Goal: Task Accomplishment & Management: Complete application form

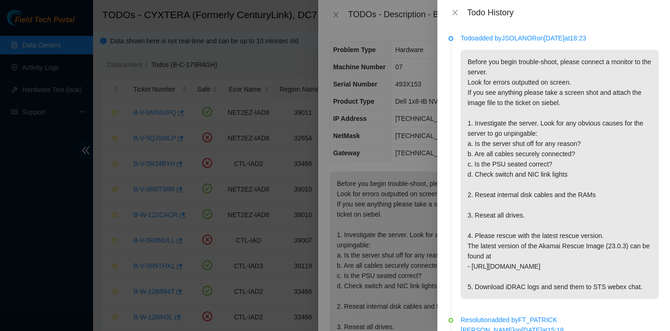
scroll to position [344, 0]
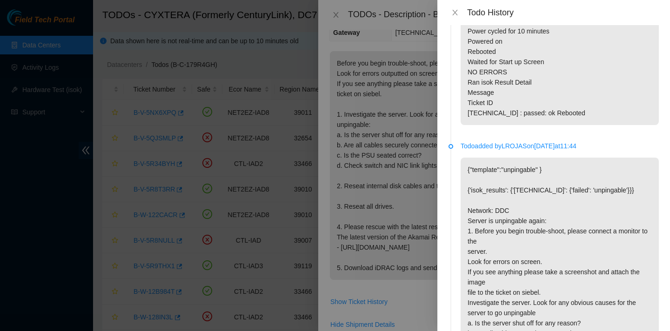
click at [260, 28] on div at bounding box center [335, 165] width 670 height 331
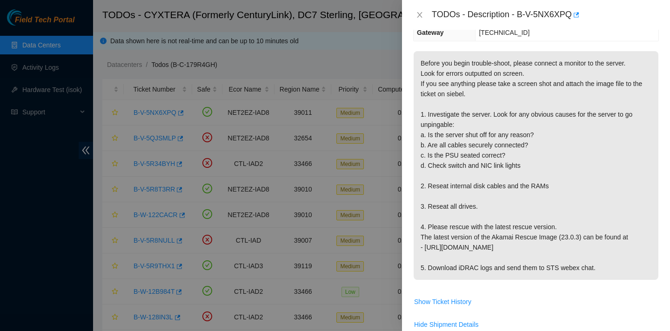
click at [268, 28] on div at bounding box center [335, 165] width 670 height 331
click at [418, 12] on icon "close" at bounding box center [419, 15] width 5 height 6
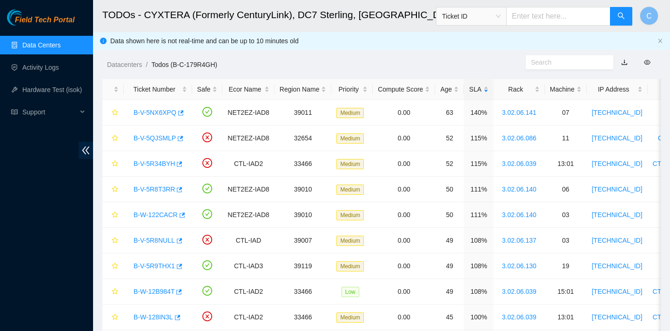
scroll to position [151, 0]
click at [59, 69] on link "Activity Logs" at bounding box center [40, 67] width 37 height 7
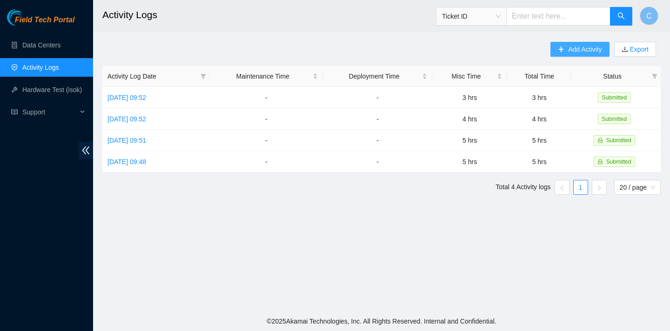
click at [570, 45] on span "Add Activity" at bounding box center [585, 49] width 34 height 10
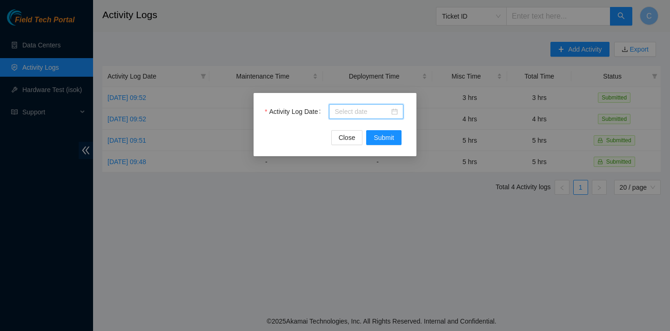
click at [385, 108] on input "Activity Log Date" at bounding box center [362, 112] width 55 height 10
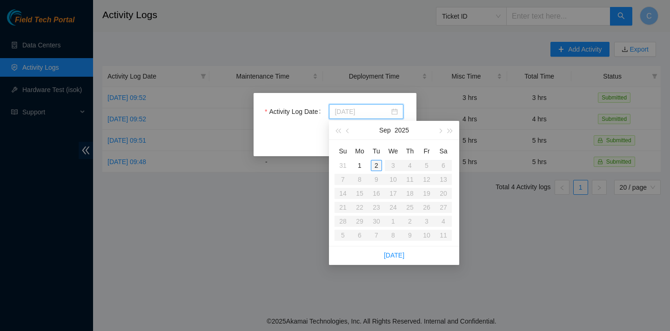
type input "[DATE]"
click at [372, 164] on div "2" at bounding box center [376, 165] width 11 height 11
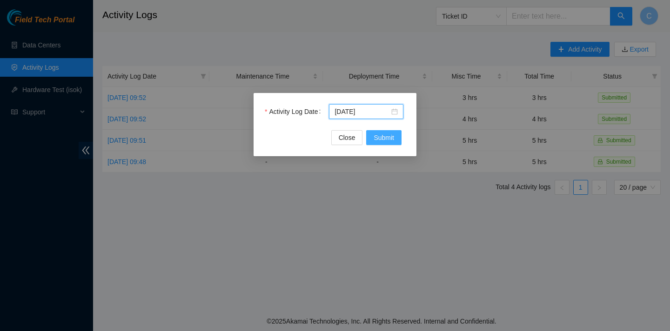
click at [388, 137] on span "Submit" at bounding box center [384, 138] width 20 height 10
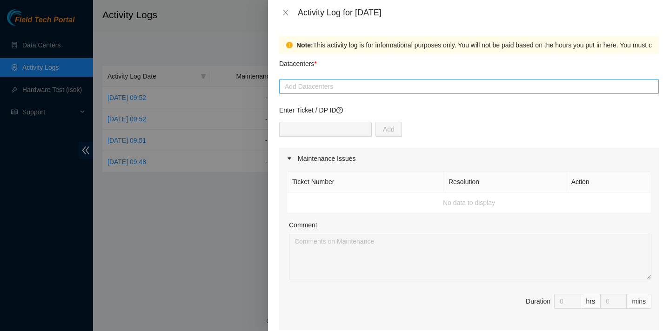
click at [353, 91] on div at bounding box center [469, 86] width 375 height 11
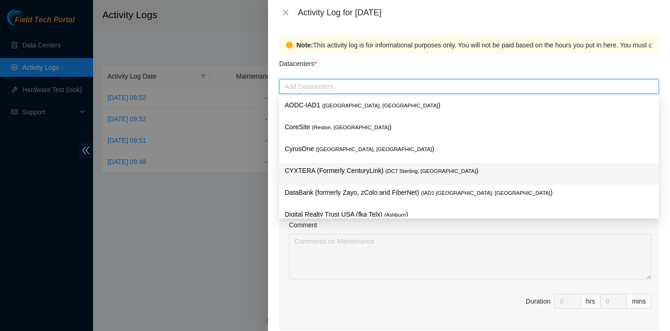
click at [384, 172] on p "CYXTERA (Formerly CenturyLink) ( DC7 Sterling, [GEOGRAPHIC_DATA] )" at bounding box center [469, 171] width 369 height 11
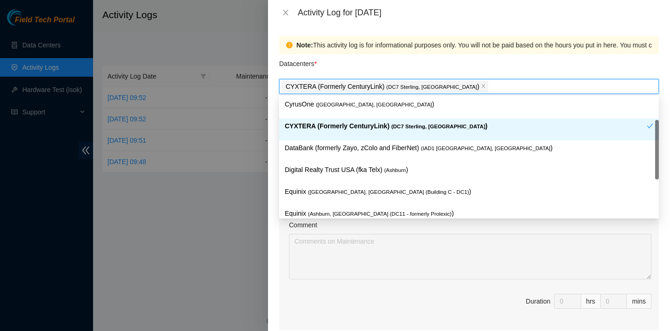
scroll to position [45, 0]
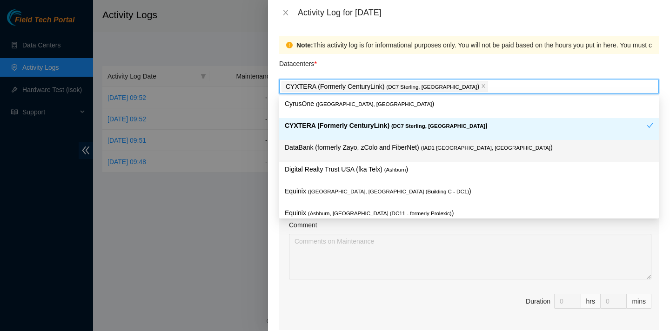
click at [430, 152] on p "DataBank (formerly Zayo, zColo and FiberNet) ( IAD1 [GEOGRAPHIC_DATA], [GEOGRAP…" at bounding box center [469, 147] width 369 height 11
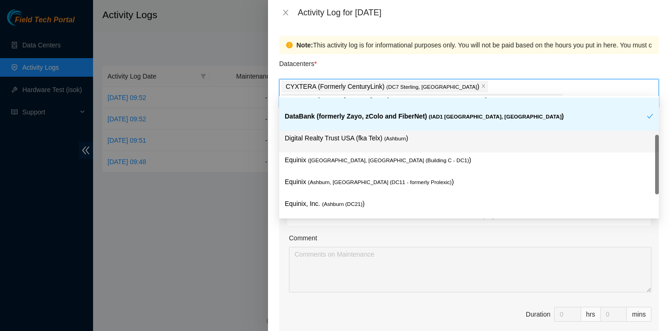
scroll to position [121, 0]
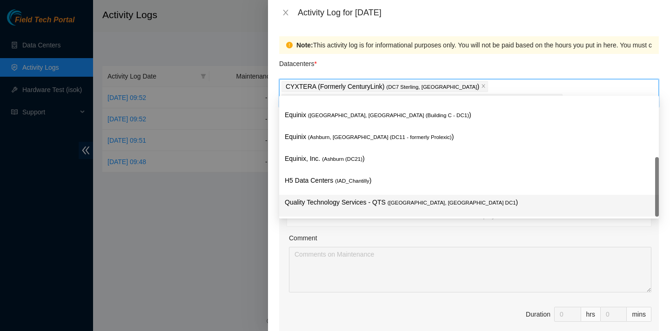
click at [417, 201] on span "( [GEOGRAPHIC_DATA], [GEOGRAPHIC_DATA] DC1" at bounding box center [452, 203] width 128 height 6
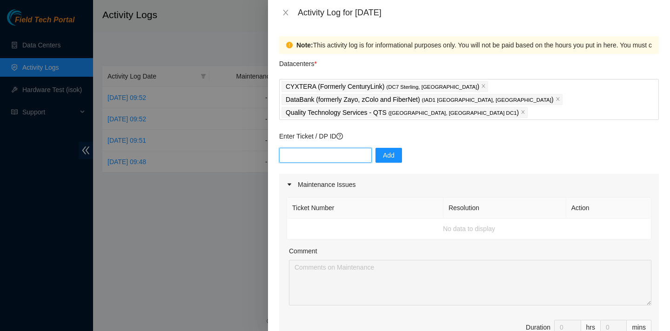
click at [340, 148] on input "text" at bounding box center [325, 155] width 93 height 15
type input "d"
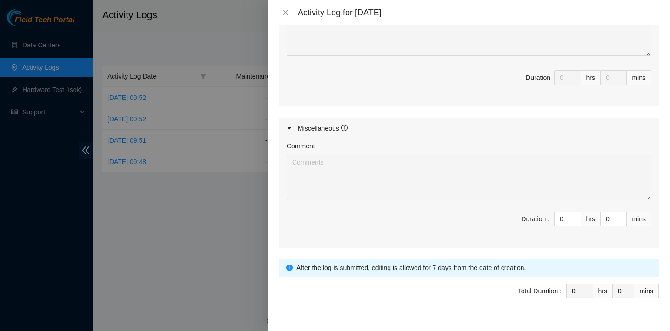
scroll to position [449, 0]
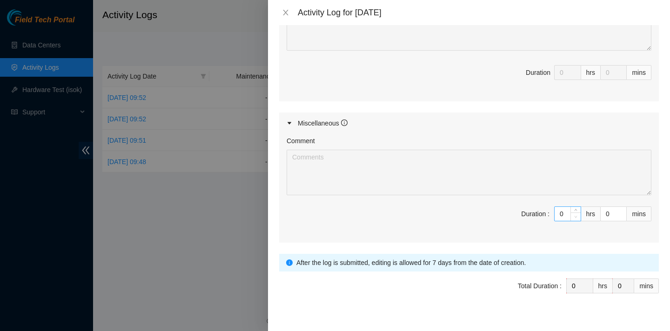
click at [573, 214] on span "down" at bounding box center [576, 217] width 6 height 6
type input "1"
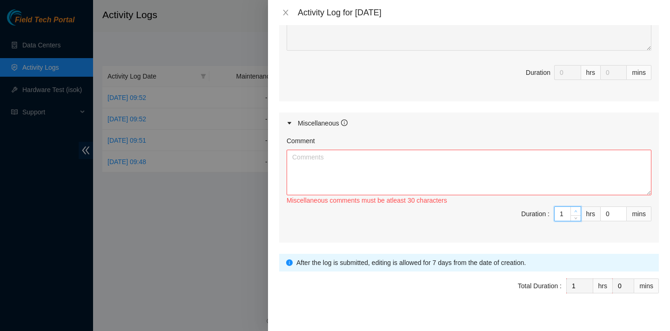
click at [577, 210] on icon "up" at bounding box center [575, 211] width 3 height 3
type input "2"
click at [577, 210] on icon "up" at bounding box center [575, 211] width 3 height 3
type input "0"
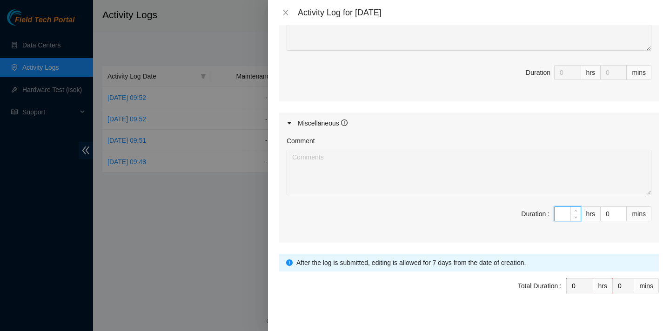
type input "5"
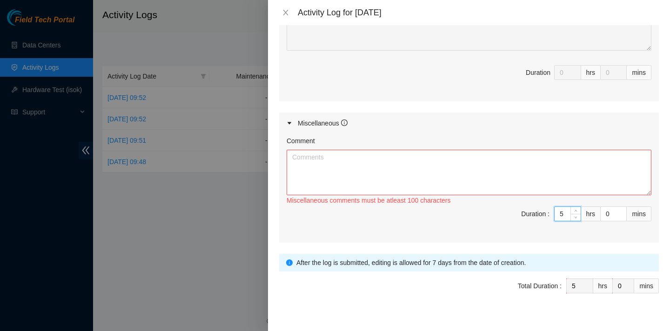
type input "5"
click at [412, 151] on textarea "Comment" at bounding box center [469, 173] width 365 height 46
paste textarea "Install USB-to-serial adapter drivers on OSX You only need to install this driv…"
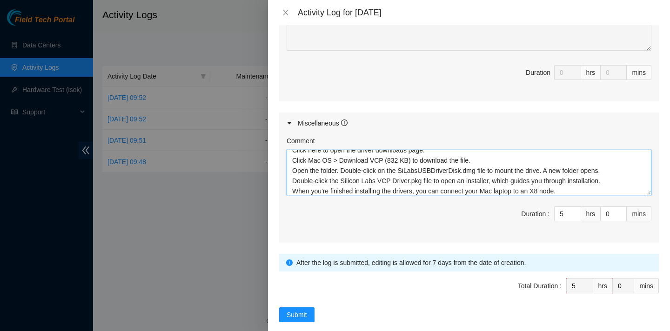
scroll to position [0, 0]
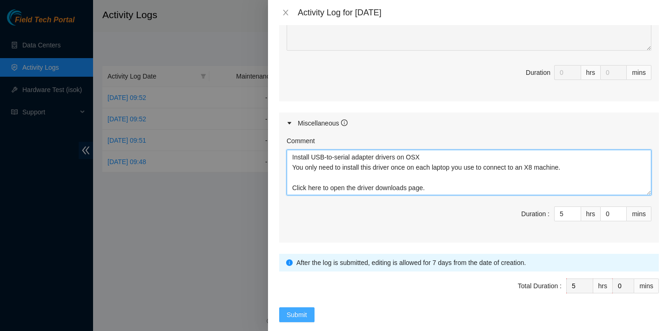
type textarea "Install USB-to-serial adapter drivers on OSX You only need to install this driv…"
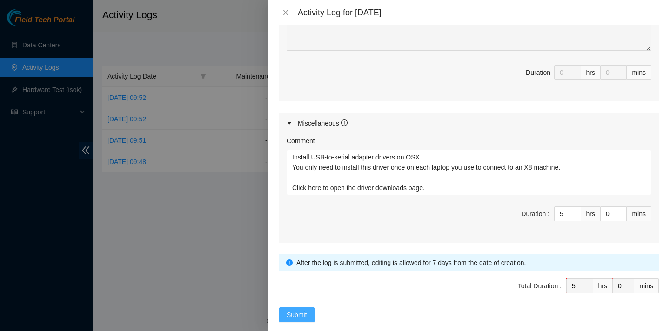
click at [298, 310] on span "Submit" at bounding box center [297, 315] width 20 height 10
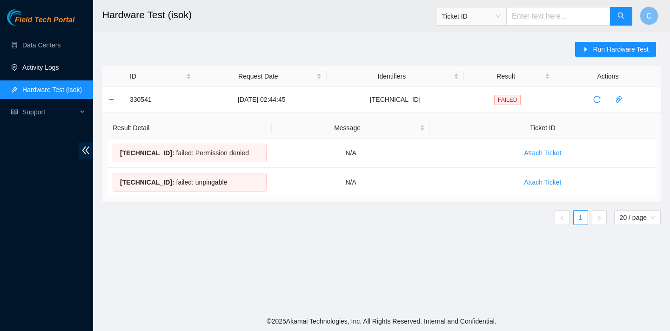
click at [59, 64] on link "Activity Logs" at bounding box center [40, 67] width 37 height 7
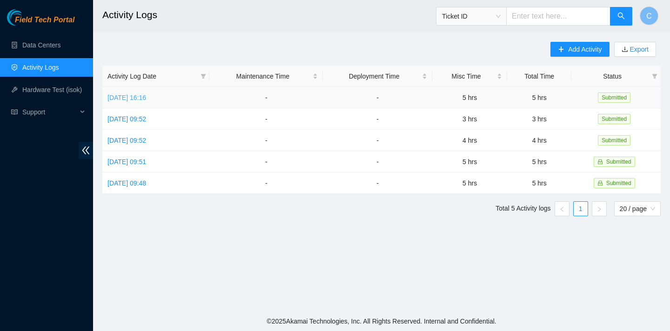
click at [146, 96] on link "[DATE] 16:16" at bounding box center [127, 97] width 39 height 7
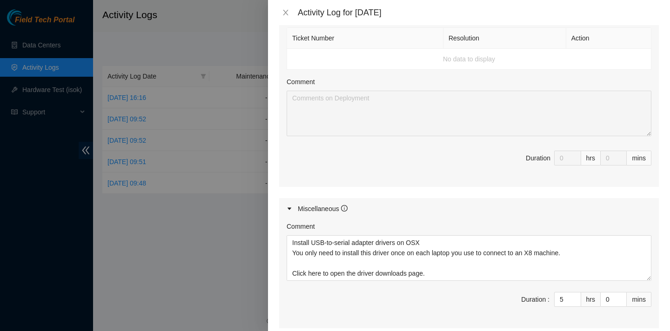
scroll to position [449, 0]
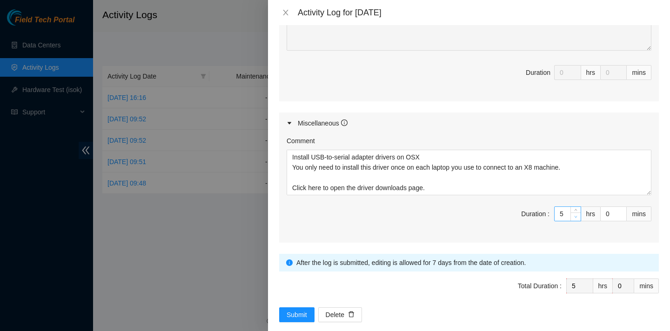
type input "4"
click at [577, 216] on icon "down" at bounding box center [575, 217] width 3 height 3
type input "3"
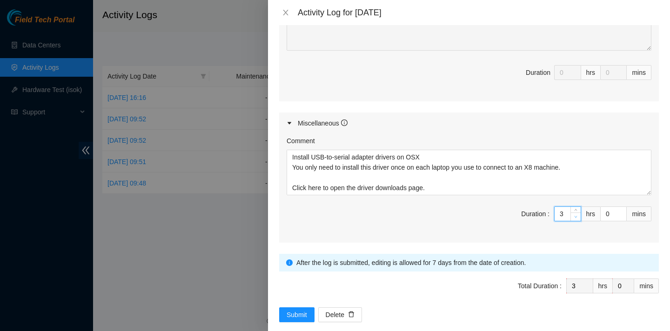
click at [577, 216] on icon "down" at bounding box center [575, 217] width 3 height 3
type input "2"
click at [577, 216] on icon "down" at bounding box center [575, 217] width 3 height 3
type input "1"
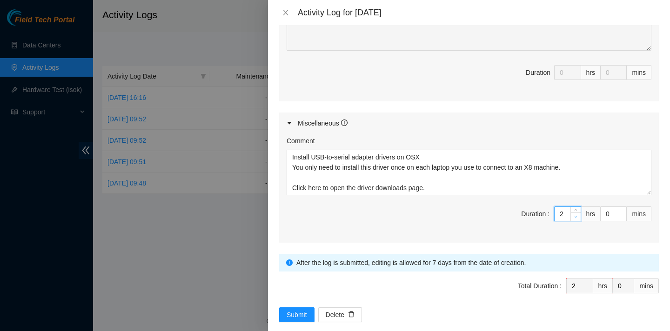
type input "1"
click at [577, 216] on icon "down" at bounding box center [575, 217] width 3 height 3
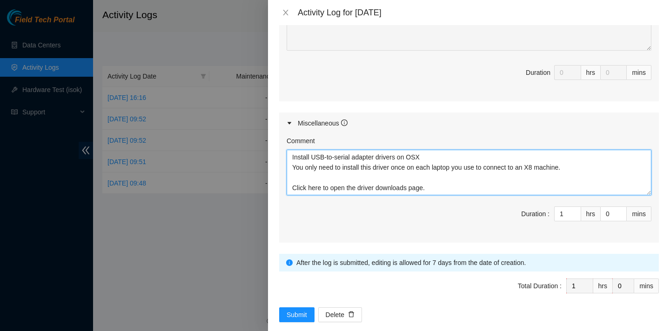
drag, startPoint x: 429, startPoint y: 175, endPoint x: 257, endPoint y: 105, distance: 185.0
click at [256, 104] on div "Activity Log for 02-09-2025 Note: This activity log is for informational purpos…" at bounding box center [335, 165] width 670 height 331
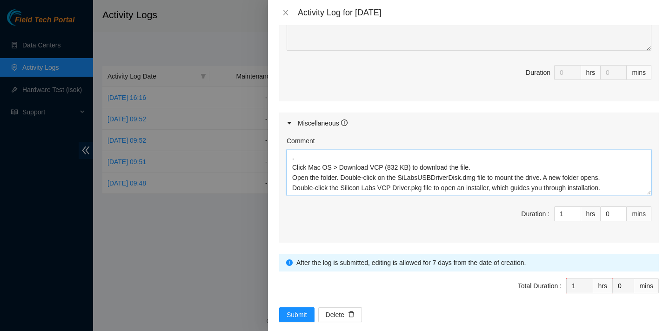
drag, startPoint x: 615, startPoint y: 174, endPoint x: 286, endPoint y: 119, distance: 333.1
click at [286, 119] on div "Miscellaneous Comment . Click Mac OS > Download VCP (832 KB) to download the fi…" at bounding box center [469, 178] width 380 height 130
type textarea "When you're finished installing the drivers, you can connect your Mac laptop to…"
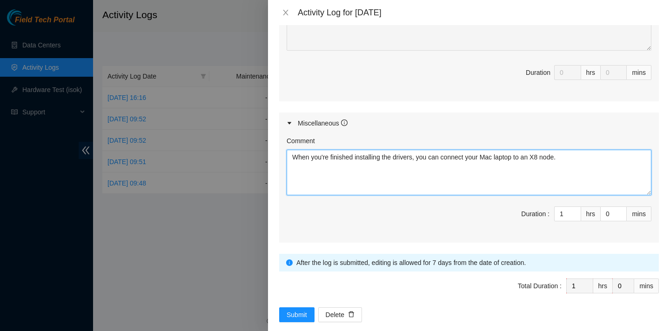
drag, startPoint x: 593, startPoint y: 148, endPoint x: 298, endPoint y: 145, distance: 294.7
click at [298, 150] on textarea "When you're finished installing the drivers, you can connect your Mac laptop to…" at bounding box center [469, 173] width 365 height 46
drag, startPoint x: 294, startPoint y: 144, endPoint x: 579, endPoint y: 165, distance: 285.6
click at [579, 165] on textarea "When you're finished installing the drivers, you can connect your Mac laptop to…" at bounding box center [469, 173] width 365 height 46
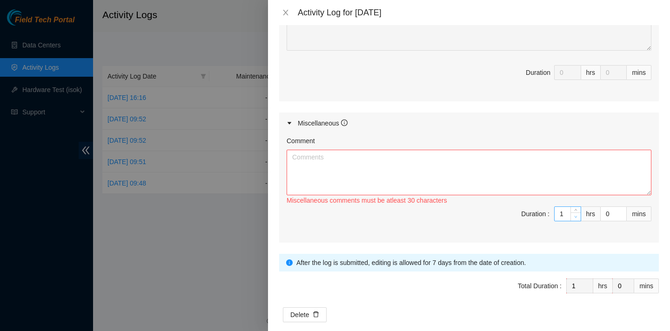
type input "0"
click at [571, 213] on span "Decrease Value" at bounding box center [576, 217] width 10 height 8
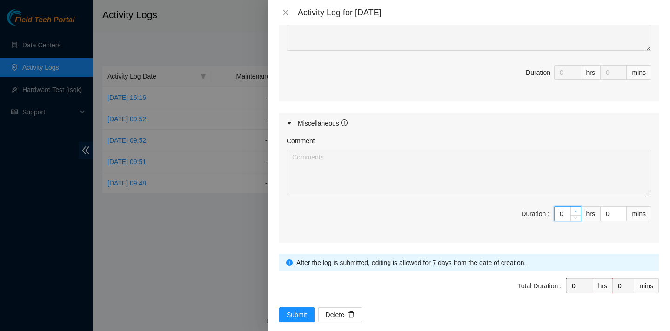
type input "1"
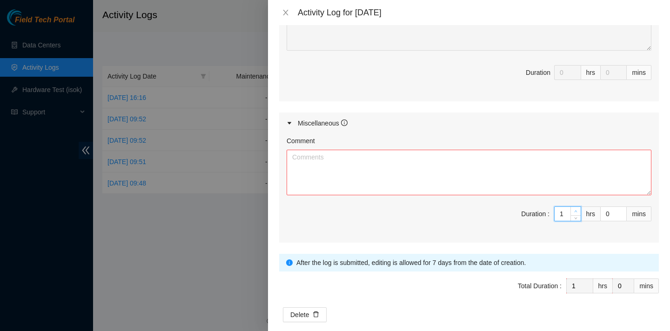
click at [576, 209] on span "up" at bounding box center [576, 212] width 6 height 6
type input "2"
click at [576, 209] on span "up" at bounding box center [576, 212] width 6 height 6
type input "3"
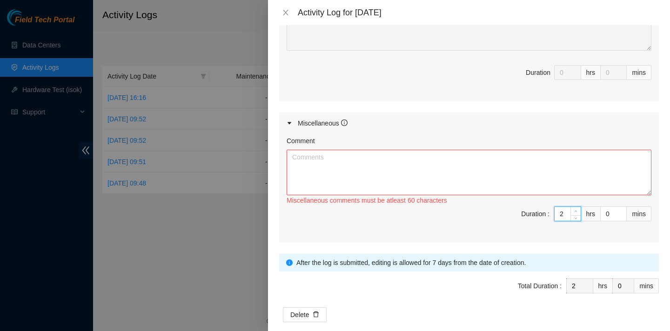
type input "3"
click at [576, 209] on span "up" at bounding box center [576, 212] width 6 height 6
type input "4"
click at [576, 209] on span "up" at bounding box center [576, 212] width 6 height 6
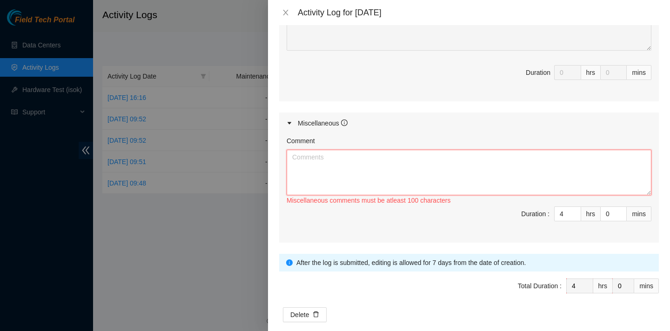
click at [414, 150] on textarea "Comment" at bounding box center [469, 173] width 365 height 46
paste textarea "Install USB-to-serial adapter drivers on OSX You only need to install this driv…"
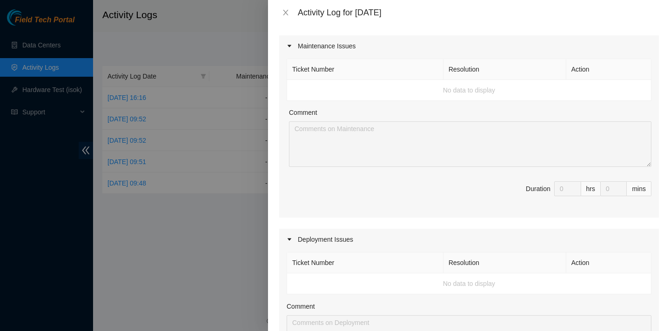
scroll to position [102, 0]
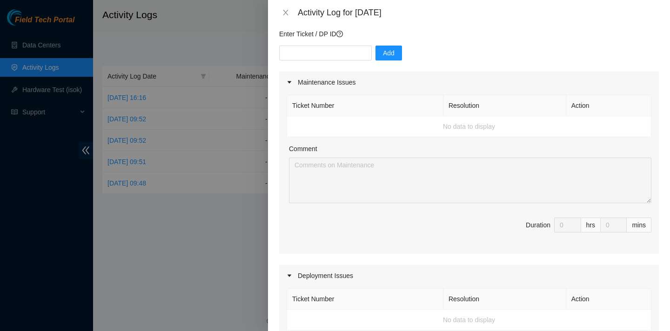
type textarea "Install USB-to-serial adapter drivers on OSX You only need to install this driv…"
click at [585, 201] on div "Ticket Number Resolution Action No data to display Comment Duration 0 hrs 0 mins" at bounding box center [469, 173] width 380 height 161
click at [462, 116] on td "No data to display" at bounding box center [469, 126] width 364 height 21
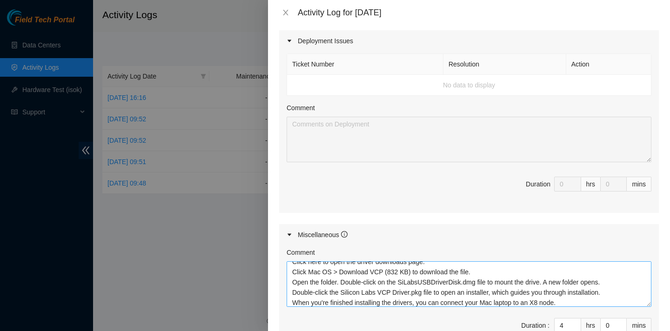
scroll to position [41, 0]
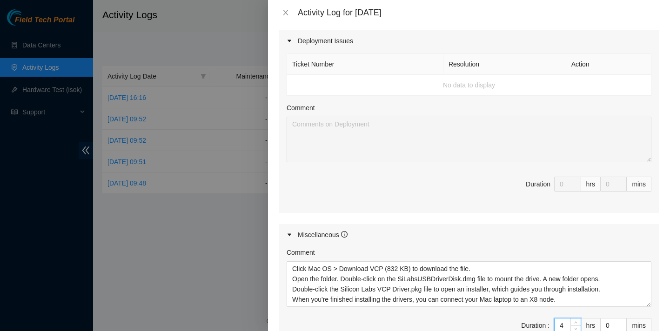
click at [564, 319] on input "4" at bounding box center [568, 326] width 26 height 14
type input "0"
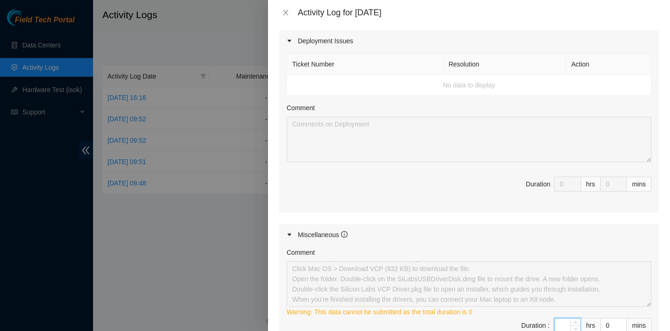
type input "8"
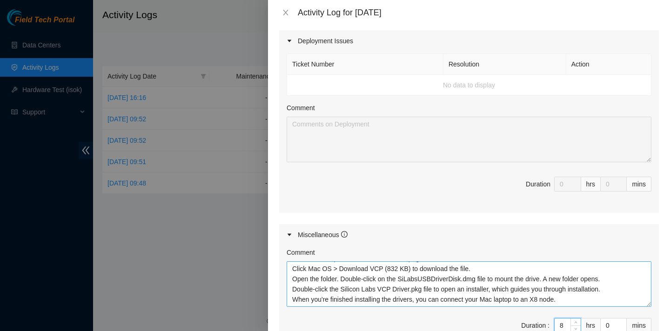
scroll to position [0, 0]
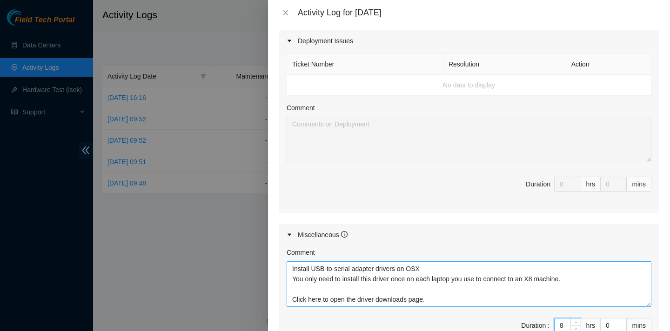
type input "8"
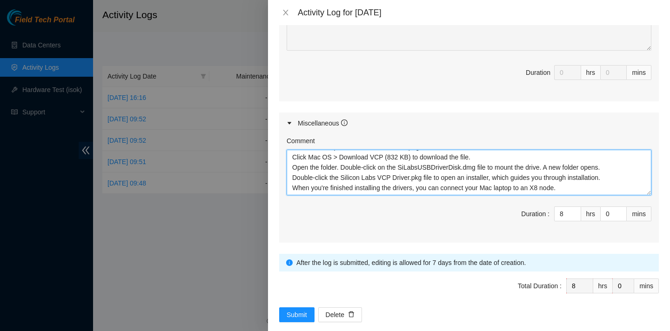
drag, startPoint x: 293, startPoint y: 255, endPoint x: 461, endPoint y: 349, distance: 192.8
click at [461, 331] on html "Field Tech Portal Data Centers Activity Logs Hardware Test (isok) Support Activ…" at bounding box center [335, 165] width 670 height 331
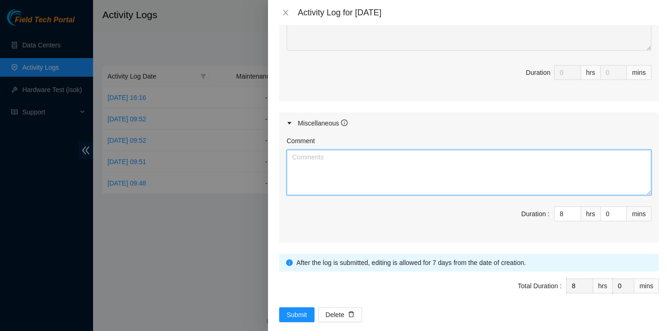
scroll to position [0, 0]
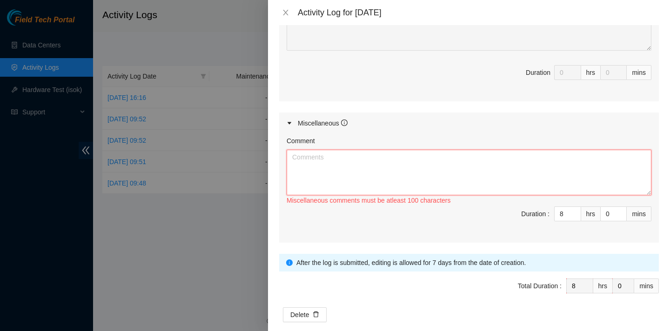
click at [588, 157] on textarea "Comment" at bounding box center [469, 173] width 365 height 46
paste textarea "B-W-10L8VDL Resolution: Rebooted, Reseated components, Rescued, Comment: veirfi…"
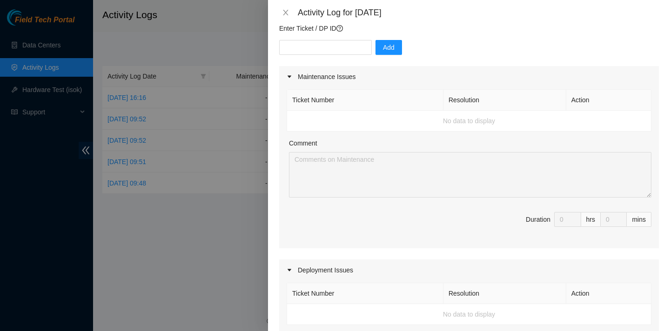
scroll to position [449, 0]
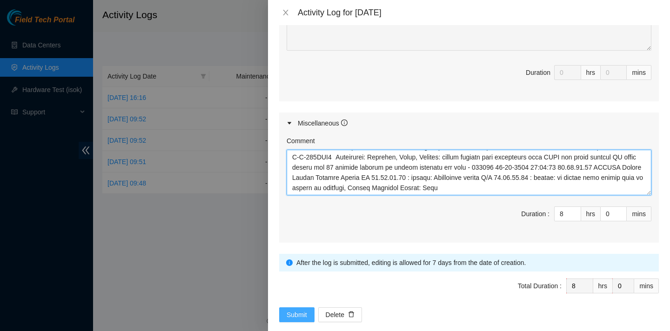
type textarea "B-W-10L8VDL Resolution: Rebooted, Reseated components, Rescued, Comment: veirfi…"
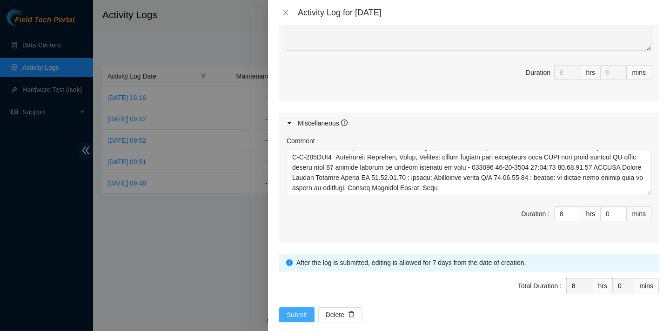
click at [297, 310] on span "Submit" at bounding box center [297, 315] width 20 height 10
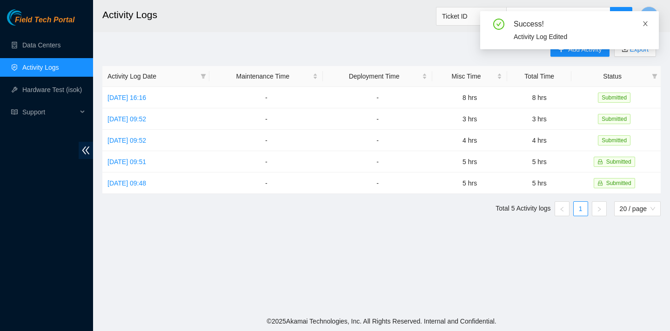
click at [646, 20] on icon "close" at bounding box center [645, 23] width 7 height 7
